Goal: Information Seeking & Learning: Learn about a topic

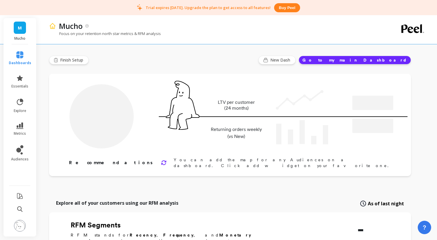
type input "Champions"
type input "41"
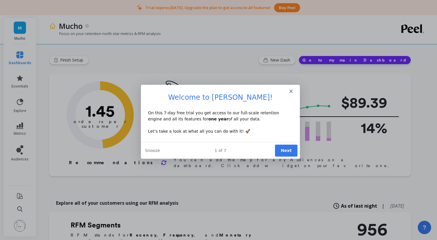
click at [293, 90] on div "Intercom messenger" at bounding box center [219, 88] width 159 height 8
click at [291, 90] on icon "Close" at bounding box center [291, 91] width 4 height 4
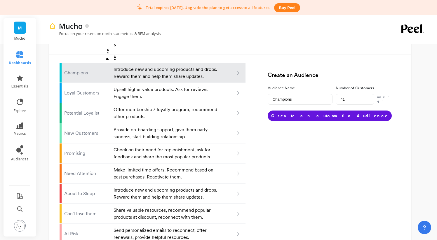
scroll to position [383, 0]
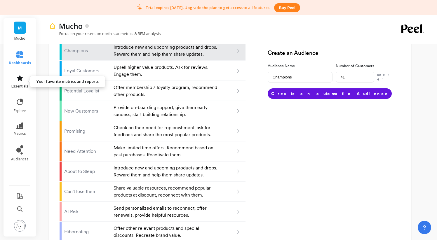
click at [20, 78] on icon at bounding box center [20, 78] width 6 height 6
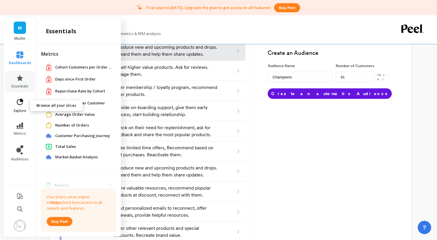
click at [18, 101] on icon at bounding box center [20, 102] width 8 height 8
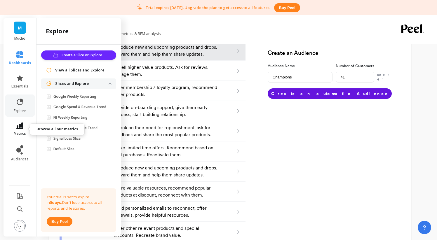
click at [20, 129] on link "metrics" at bounding box center [20, 129] width 22 height 13
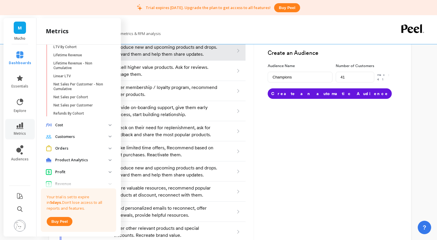
scroll to position [208, 0]
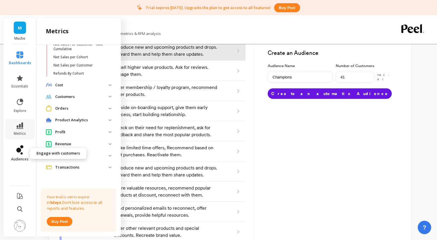
click at [18, 155] on link "audiences" at bounding box center [20, 153] width 22 height 16
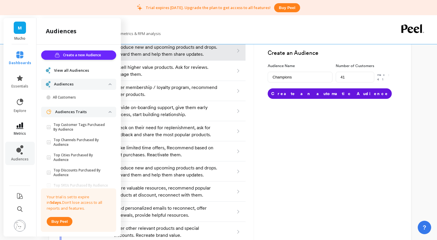
click at [17, 133] on span "metrics" at bounding box center [20, 133] width 12 height 5
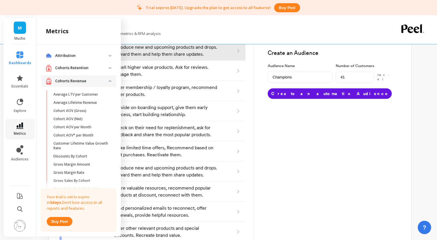
scroll to position [208, 0]
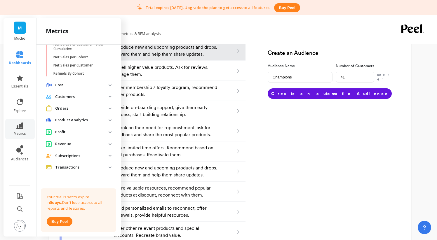
click at [62, 85] on p "Cost" at bounding box center [81, 85] width 53 height 6
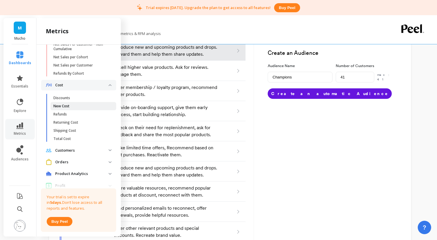
scroll to position [261, 0]
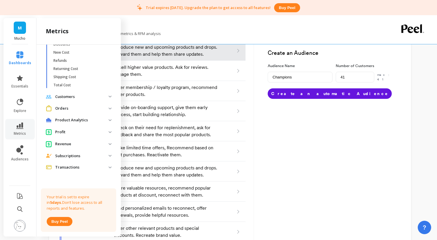
click at [60, 132] on p "Profit" at bounding box center [81, 132] width 53 height 6
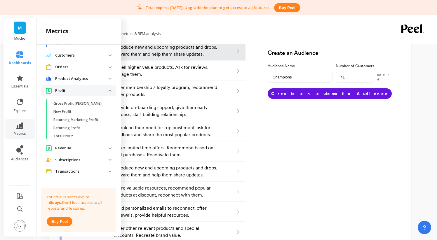
scroll to position [307, 0]
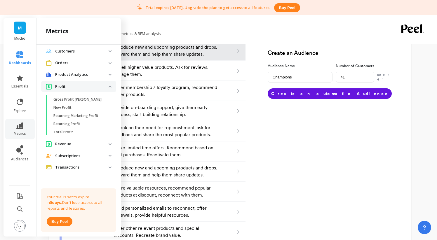
click at [68, 146] on p "Revenue" at bounding box center [81, 144] width 53 height 6
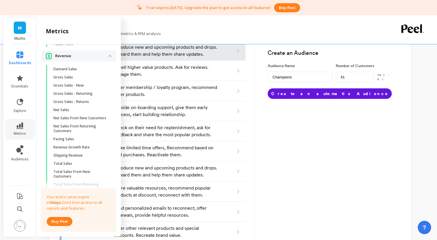
scroll to position [445, 0]
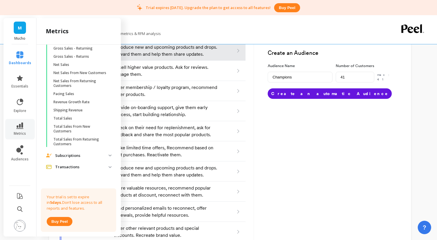
click at [67, 155] on p "Subscriptions" at bounding box center [81, 156] width 53 height 6
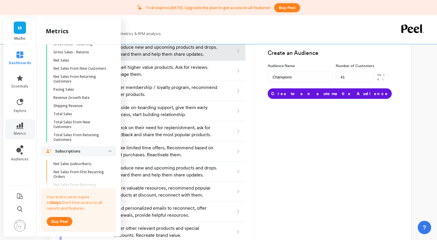
scroll to position [500, 0]
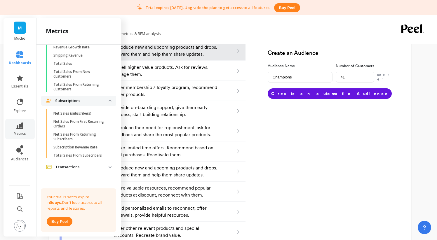
click at [70, 169] on p "Transactions" at bounding box center [81, 167] width 53 height 6
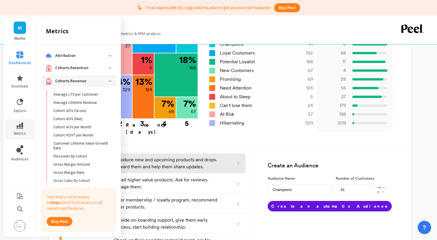
scroll to position [259, 0]
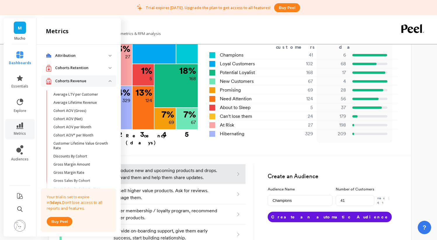
click at [72, 70] on p "Cohorts Retention" at bounding box center [81, 68] width 53 height 6
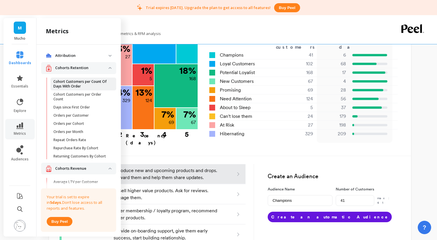
click at [70, 89] on link "Cohort Customers per Count Of Days With Order" at bounding box center [83, 84] width 66 height 13
